Goal: Communication & Community: Answer question/provide support

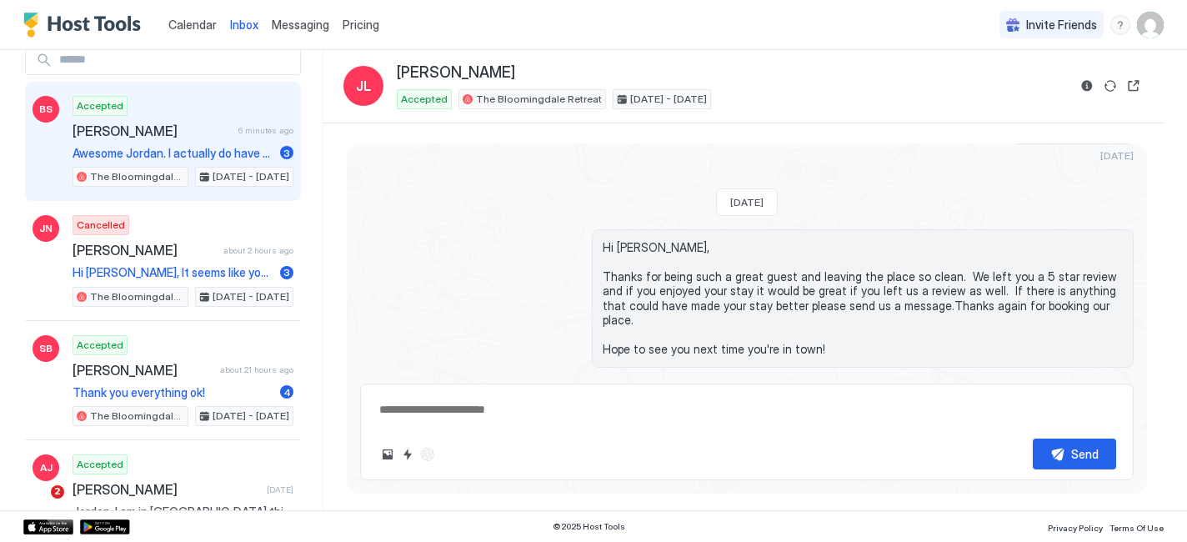
scroll to position [80, 0]
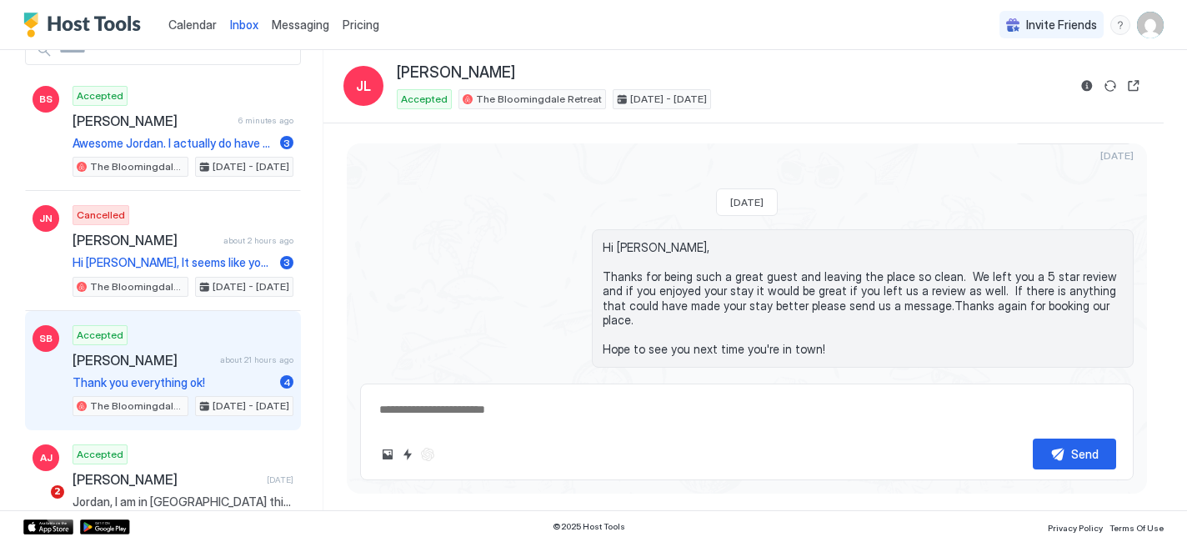
click at [192, 352] on span "[PERSON_NAME]" at bounding box center [142, 360] width 141 height 17
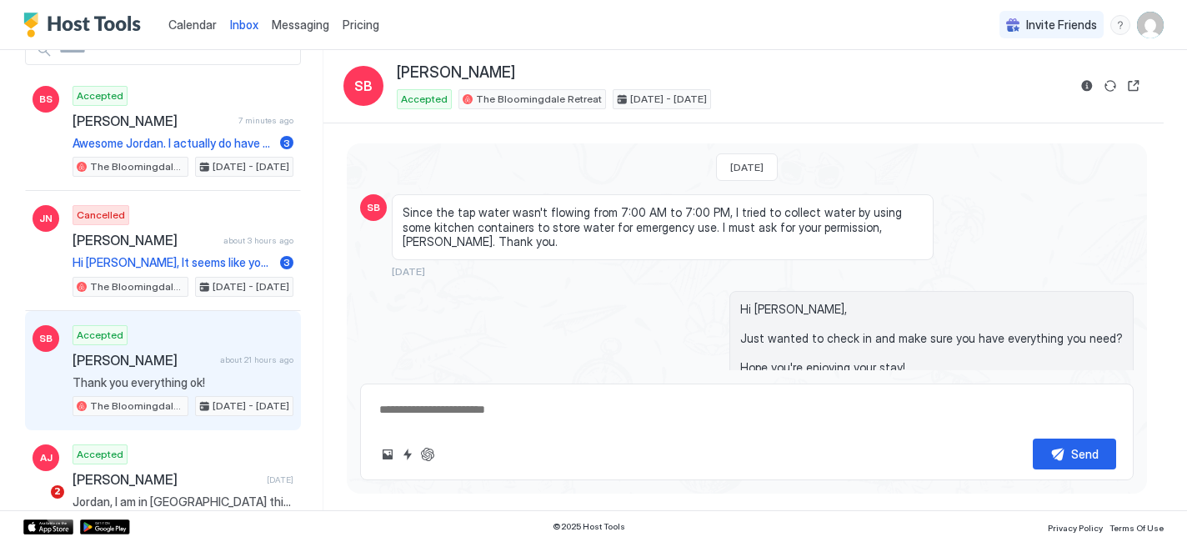
scroll to position [3005, 0]
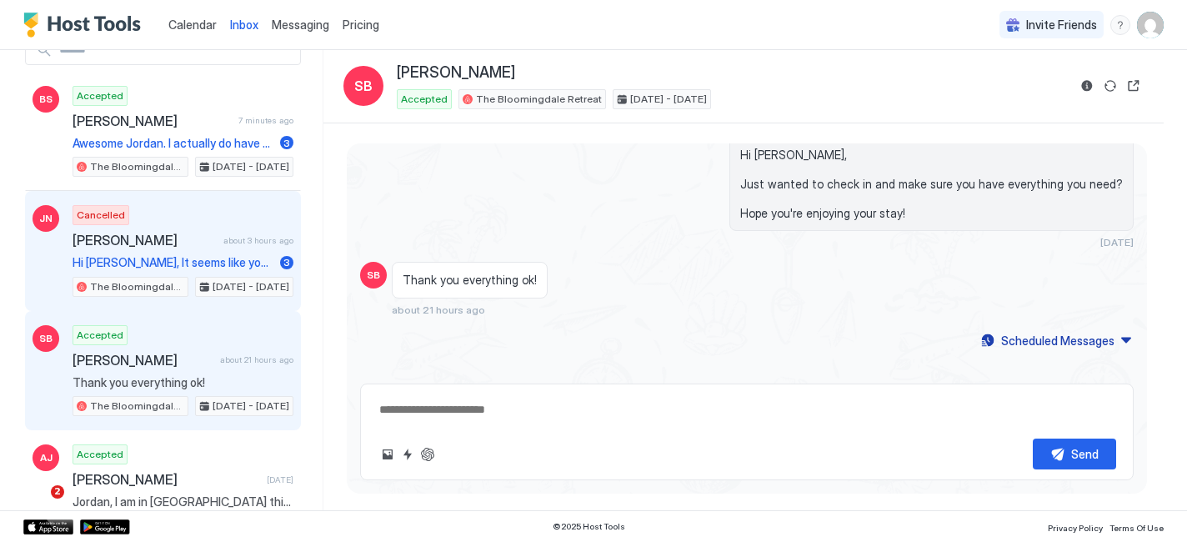
click at [195, 249] on div "Cancelled [PERSON_NAME] about 3 hours ago Hi [PERSON_NAME], It seems like you w…" at bounding box center [182, 251] width 221 height 92
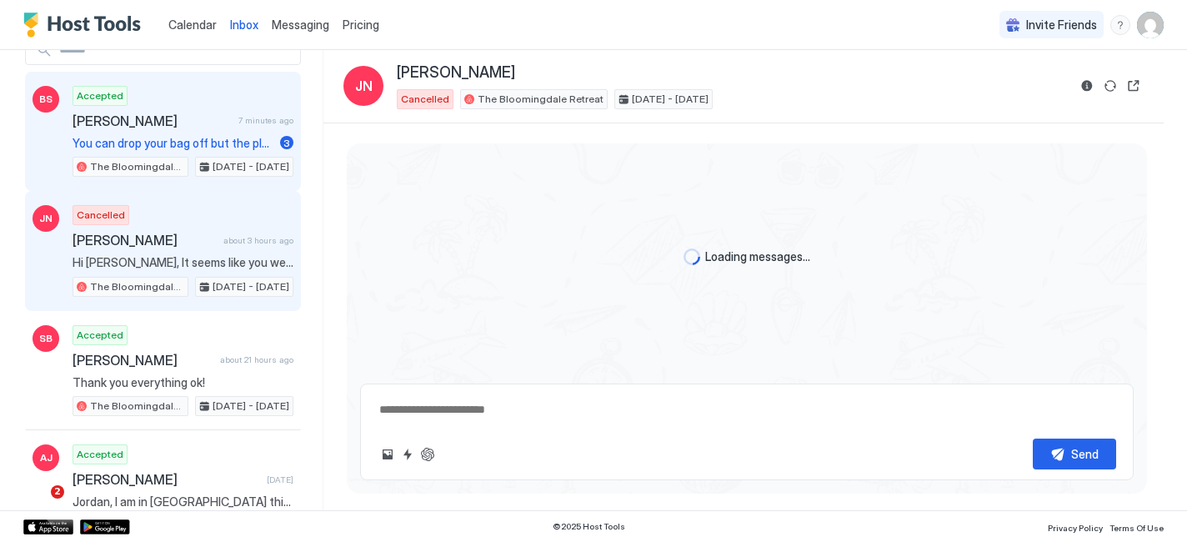
click at [191, 139] on span "You can drop your bag off but the place won't otherwise be ready for you I'm af…" at bounding box center [172, 143] width 201 height 15
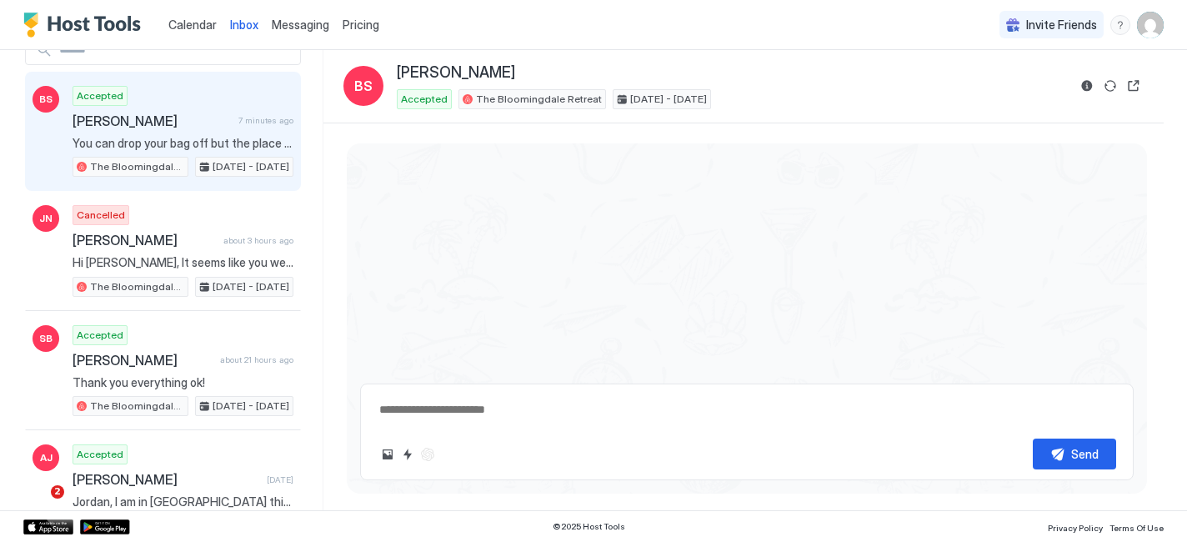
scroll to position [667, 0]
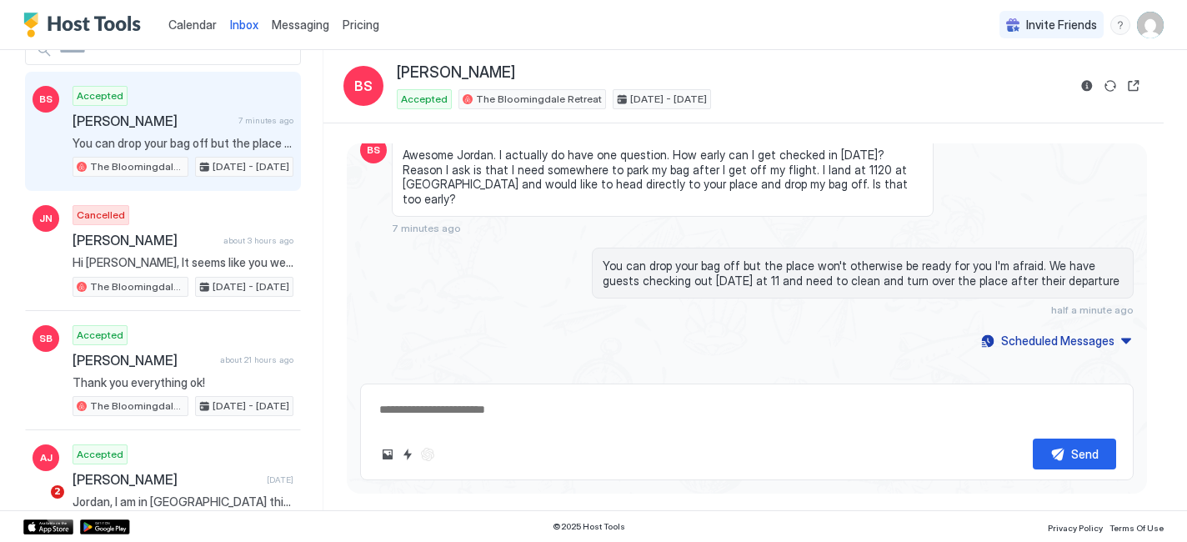
type textarea "*"
